Goal: Task Accomplishment & Management: Manage account settings

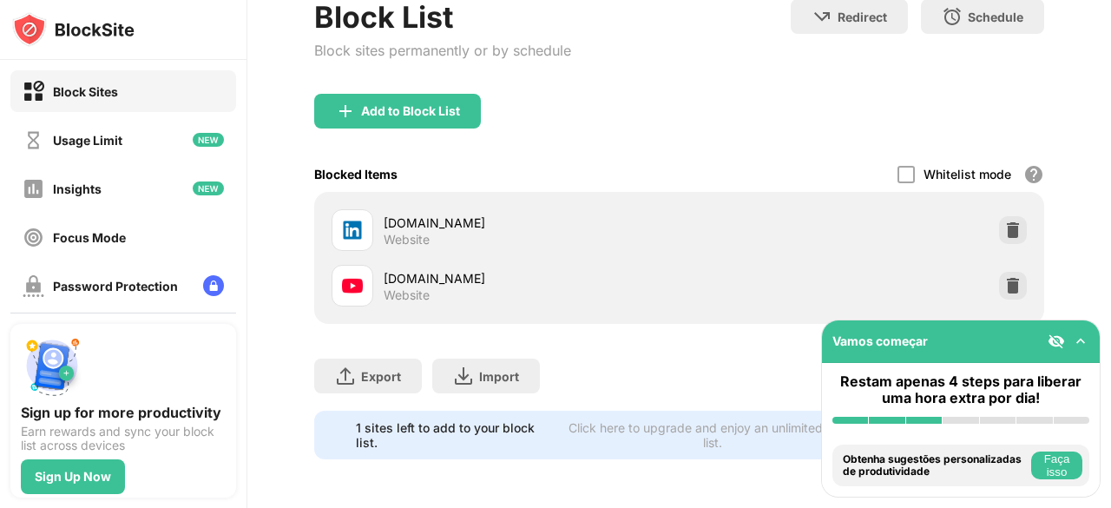
click at [982, 279] on div "[DOMAIN_NAME] Website" at bounding box center [679, 286] width 709 height 56
click at [1004, 277] on img at bounding box center [1012, 285] width 17 height 17
